Goal: Transaction & Acquisition: Obtain resource

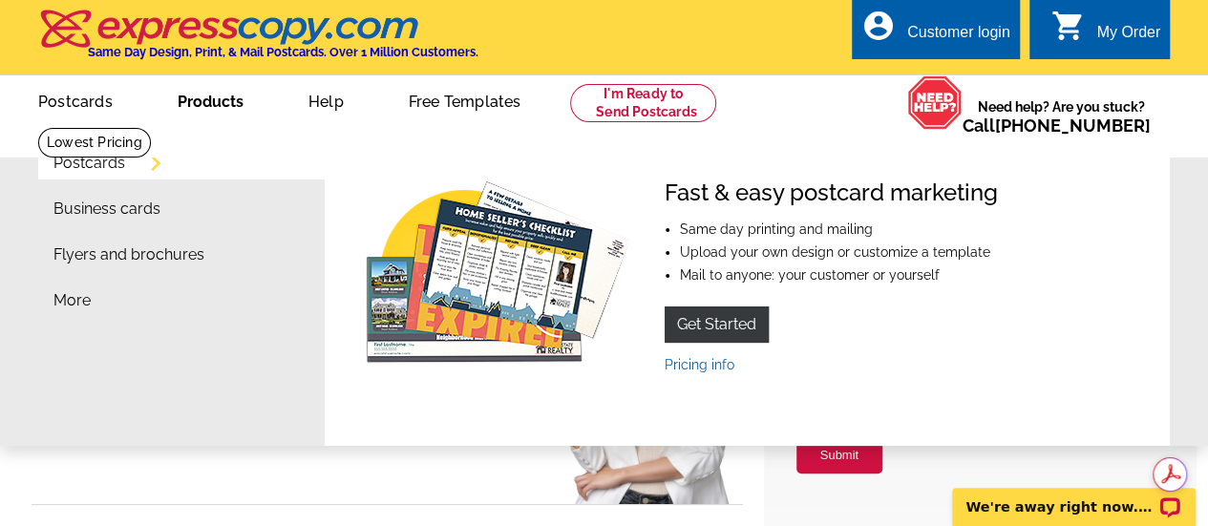
click at [206, 101] on link "Products" at bounding box center [210, 99] width 127 height 45
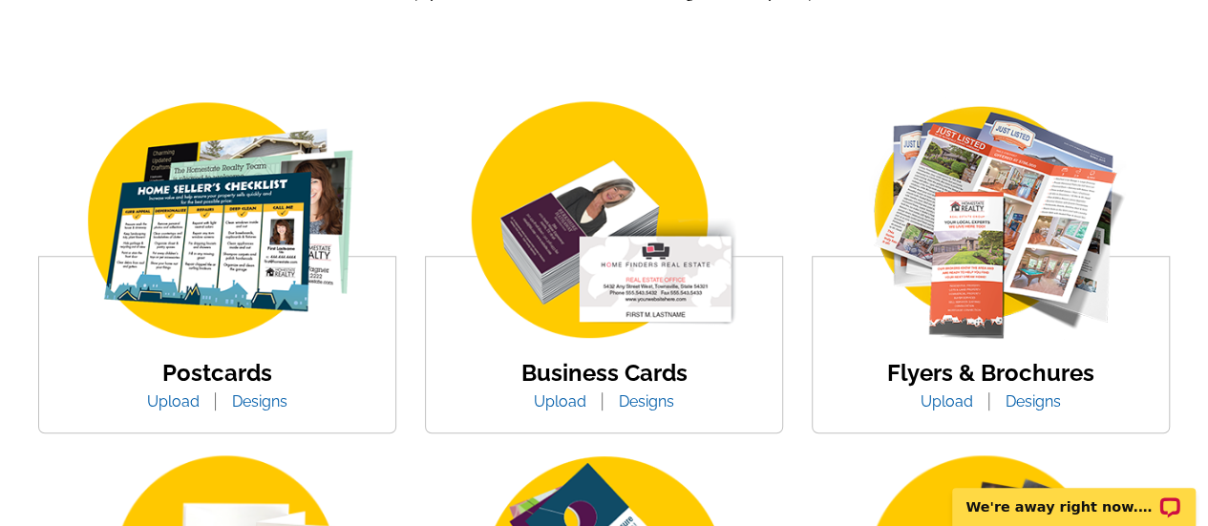
click at [155, 295] on img at bounding box center [217, 221] width 325 height 251
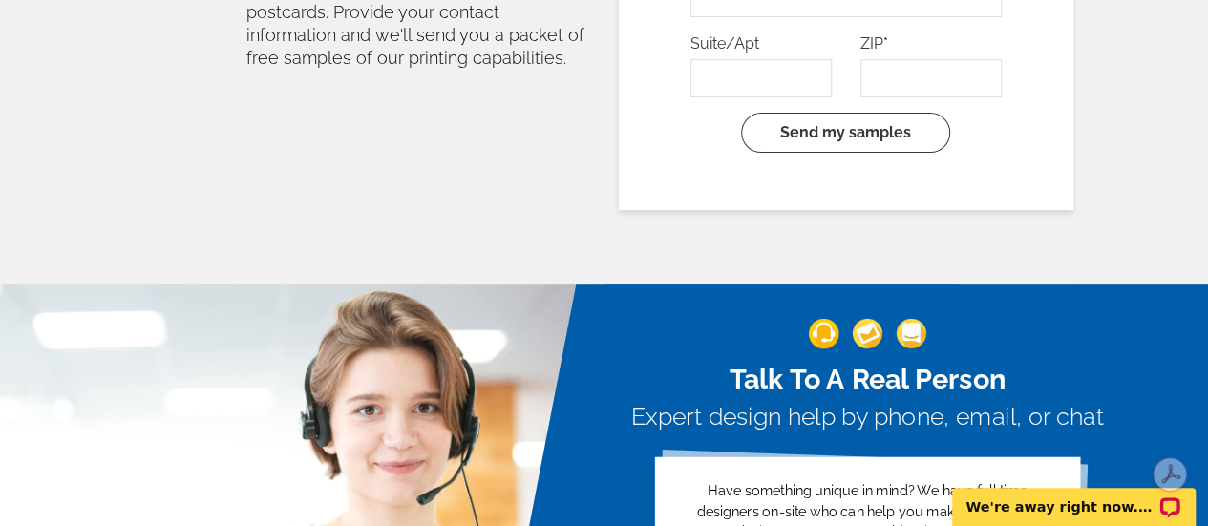
scroll to position [4298, 0]
